Goal: Browse casually

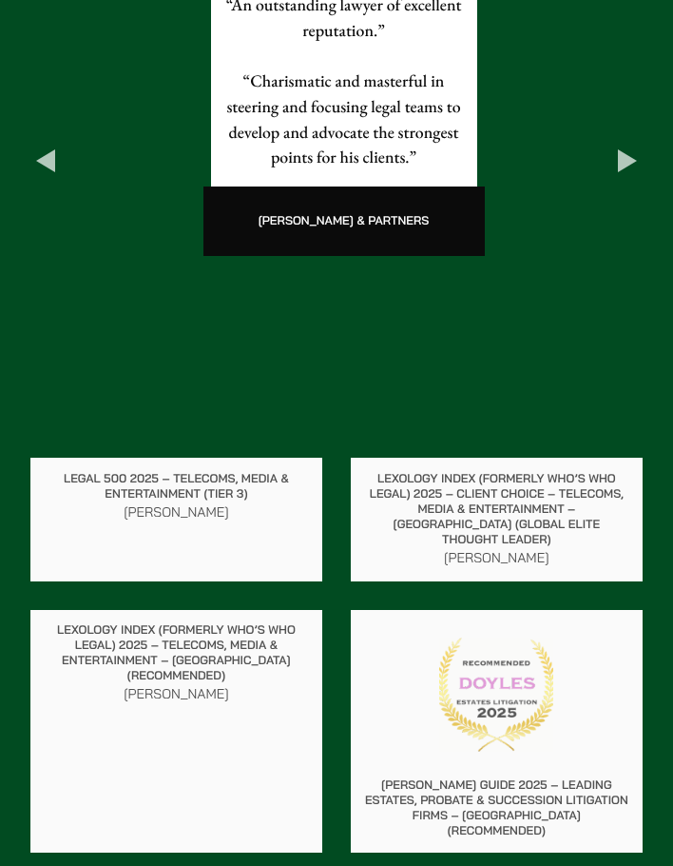
scroll to position [2093, 0]
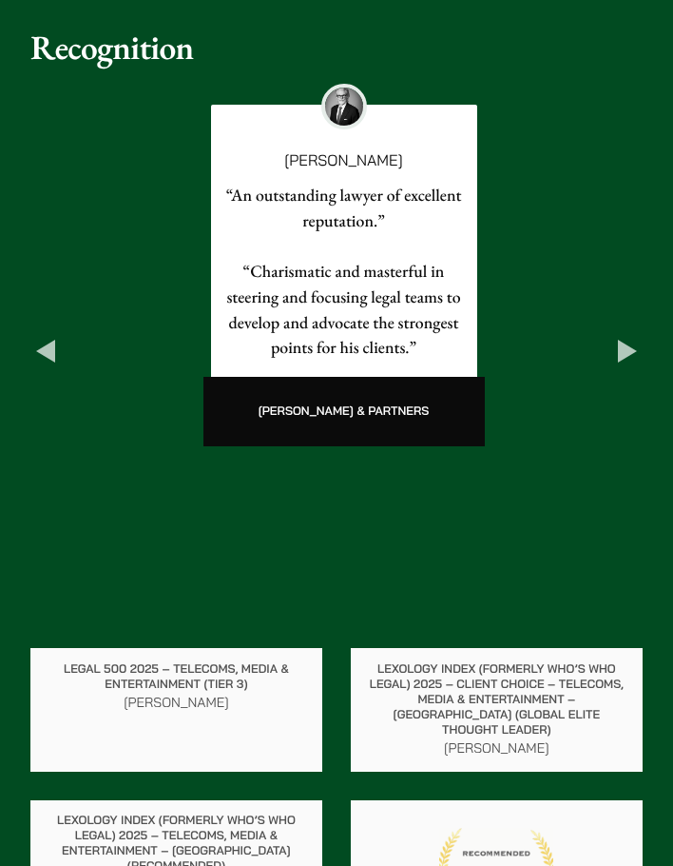
click at [619, 336] on button "Next" at bounding box center [628, 351] width 30 height 30
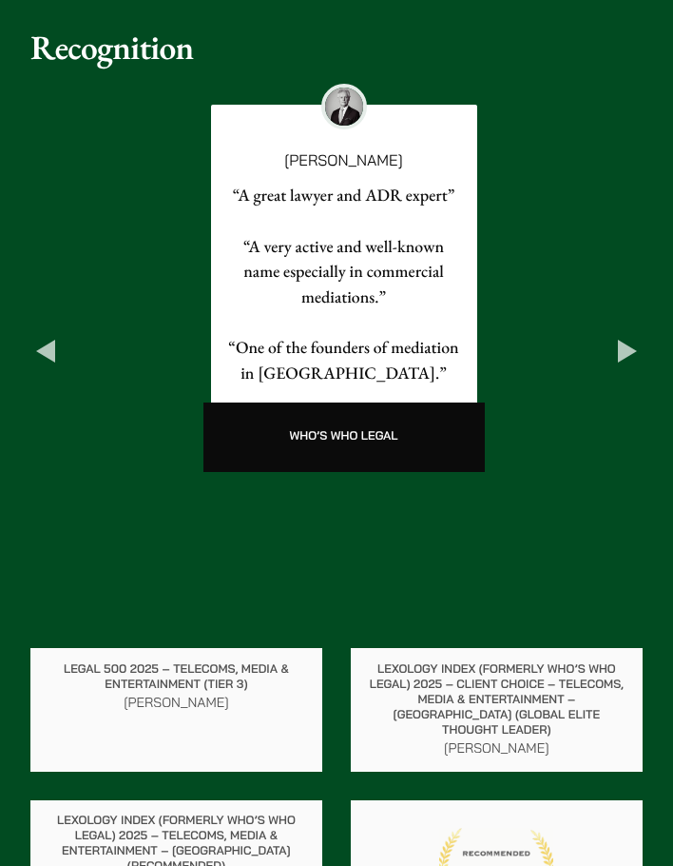
click at [619, 336] on button "Next" at bounding box center [628, 351] width 30 height 30
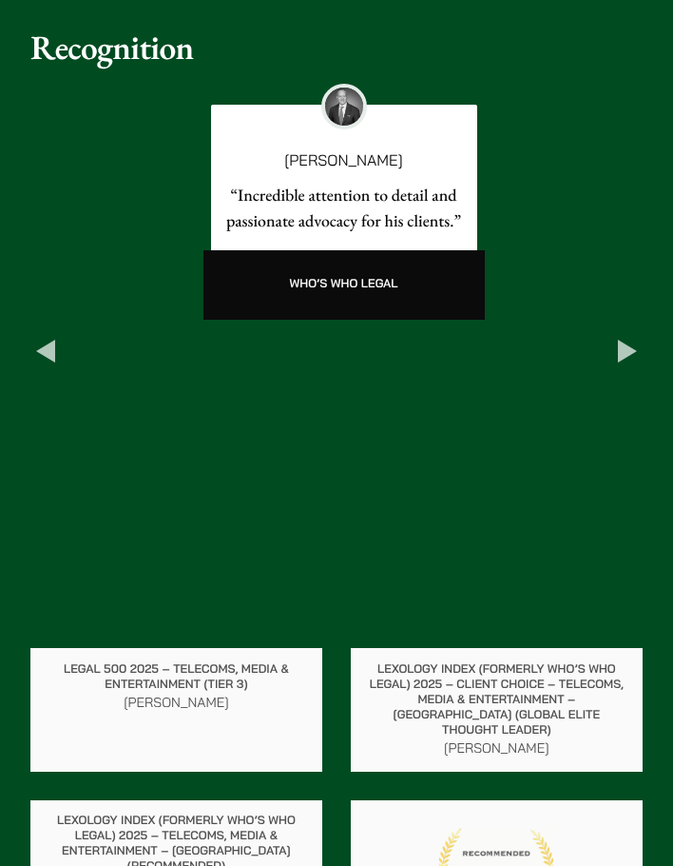
click at [619, 336] on button "Next" at bounding box center [628, 351] width 30 height 30
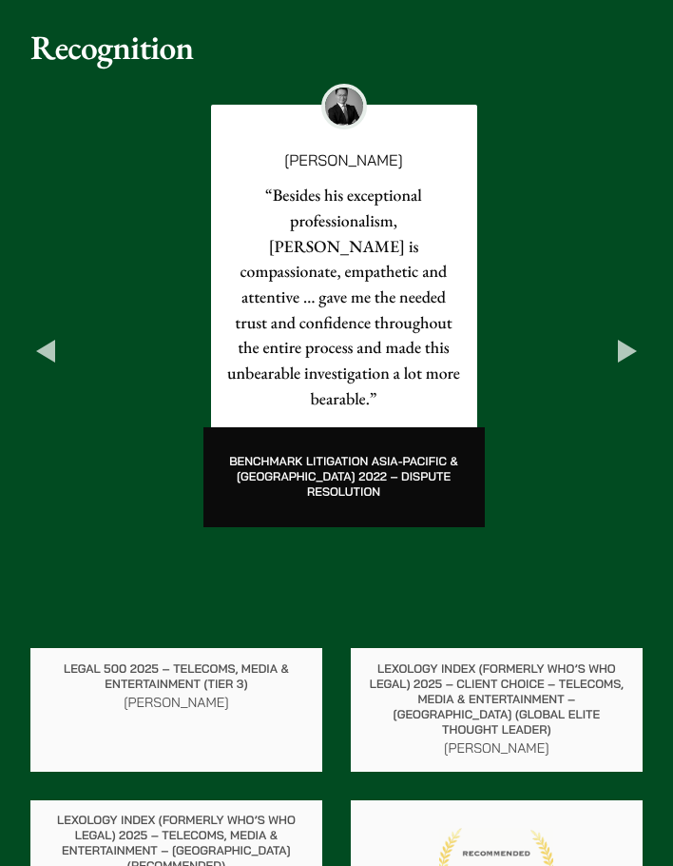
click at [65, 322] on div "[PERSON_NAME] “Besides his exceptional professionalism, [PERSON_NAME] is compas…" at bounding box center [343, 308] width 627 height 453
click at [50, 336] on button "Previous" at bounding box center [45, 351] width 30 height 30
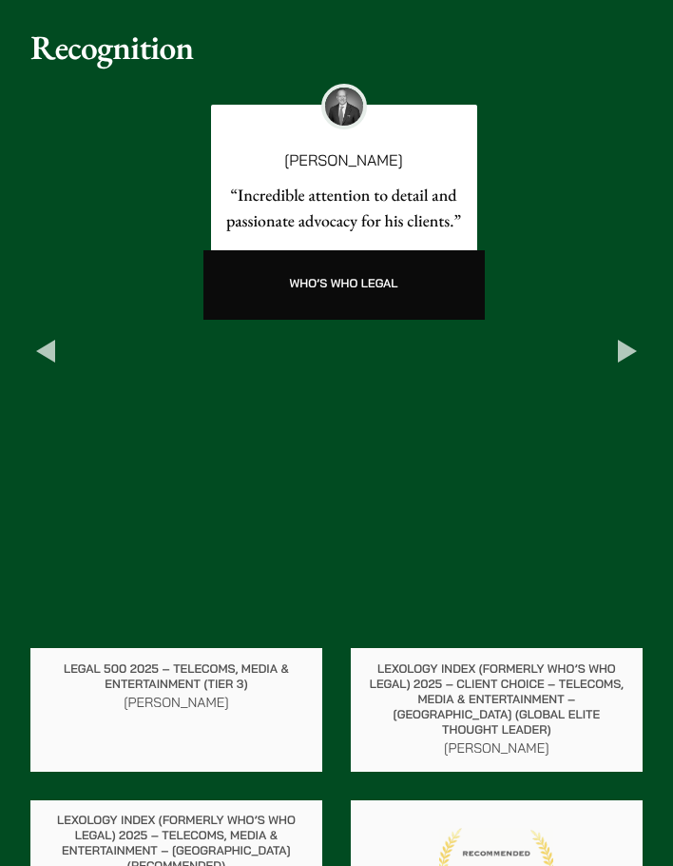
click at [626, 336] on button "Next" at bounding box center [628, 351] width 30 height 30
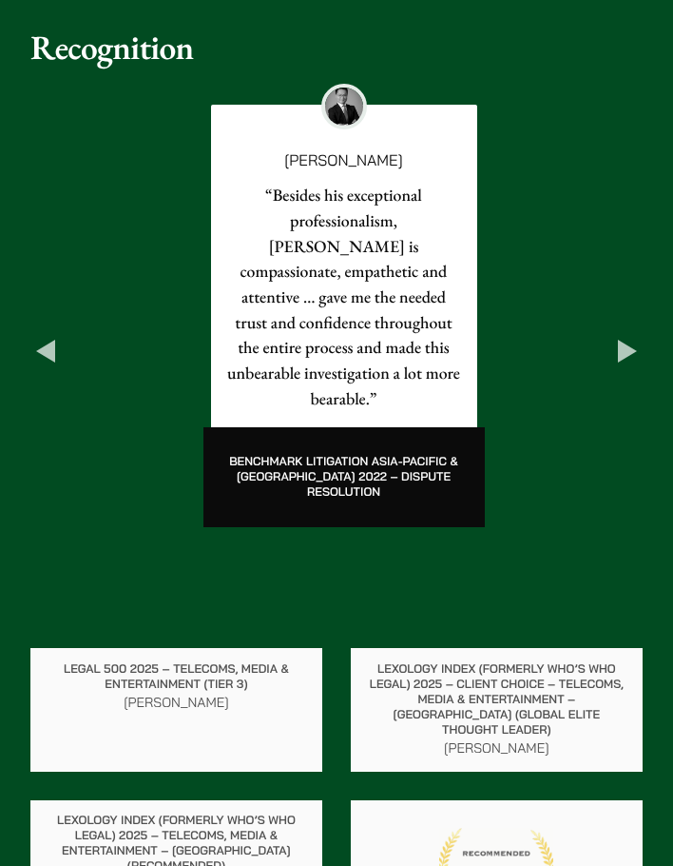
click at [626, 336] on button "Next" at bounding box center [628, 351] width 30 height 30
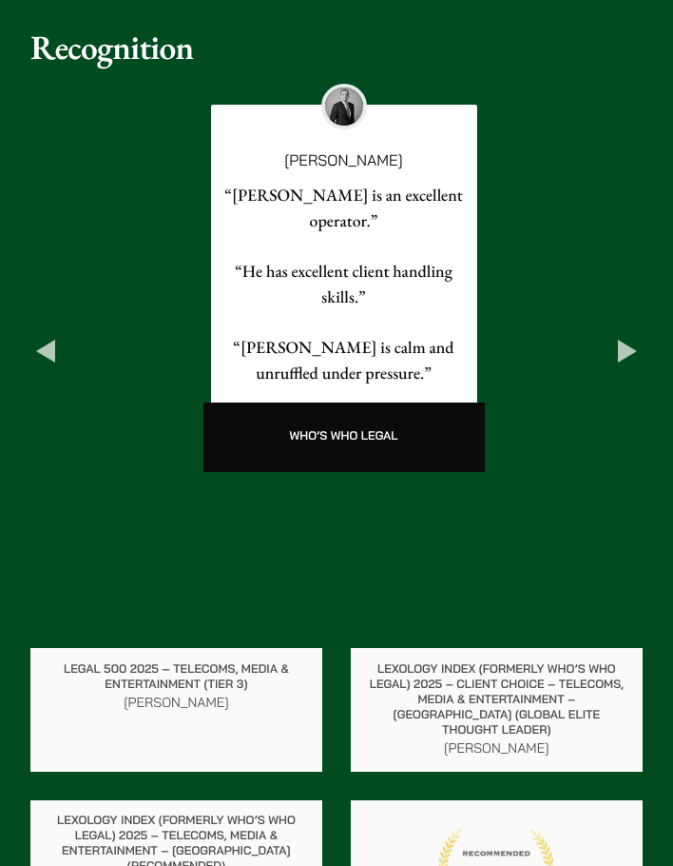
click at [355, 420] on div "Who’s Who Legal" at bounding box center [344, 436] width 266 height 69
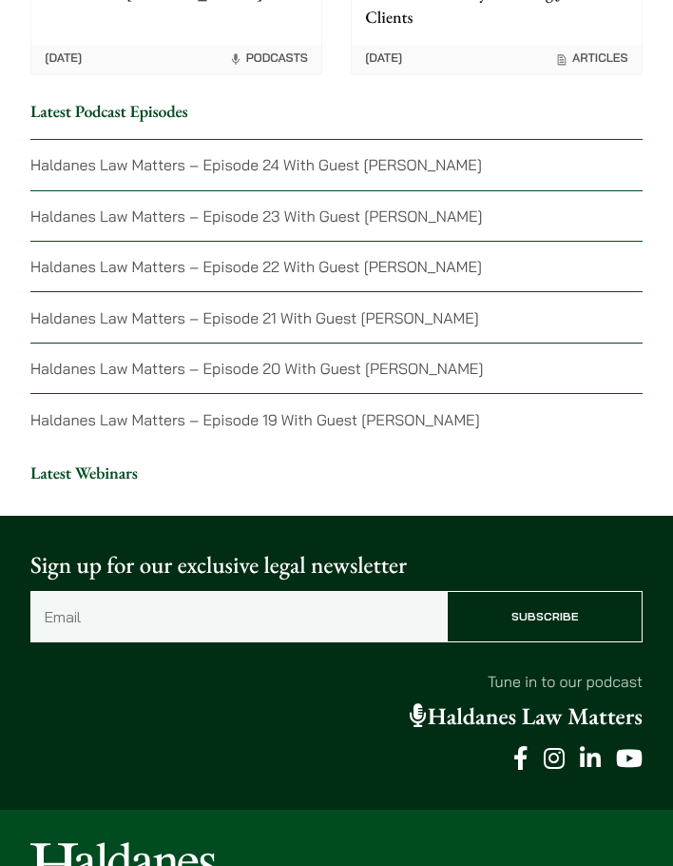
scroll to position [4661, 0]
